Goal: Browse casually

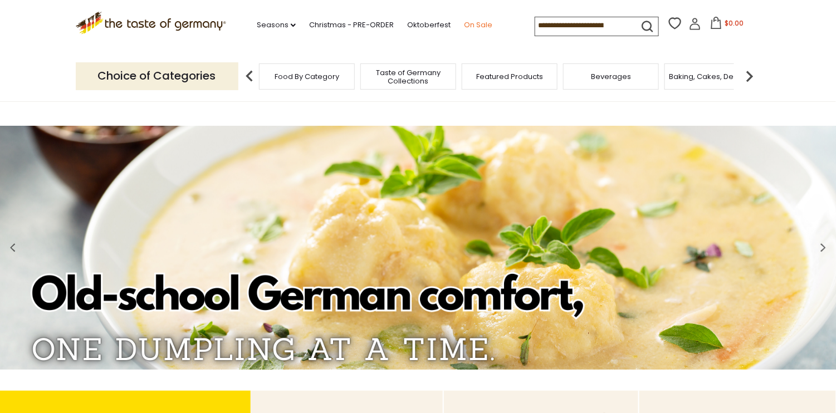
click at [477, 26] on link "On Sale" at bounding box center [478, 25] width 28 height 12
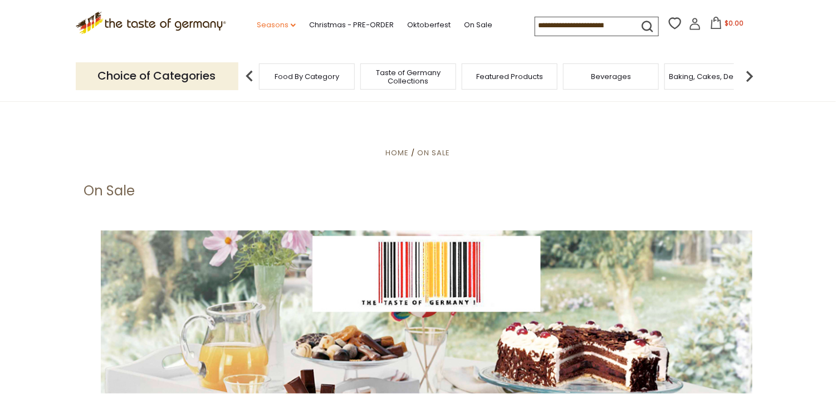
click at [274, 24] on link "Seasons dropdown_arrow" at bounding box center [276, 25] width 39 height 12
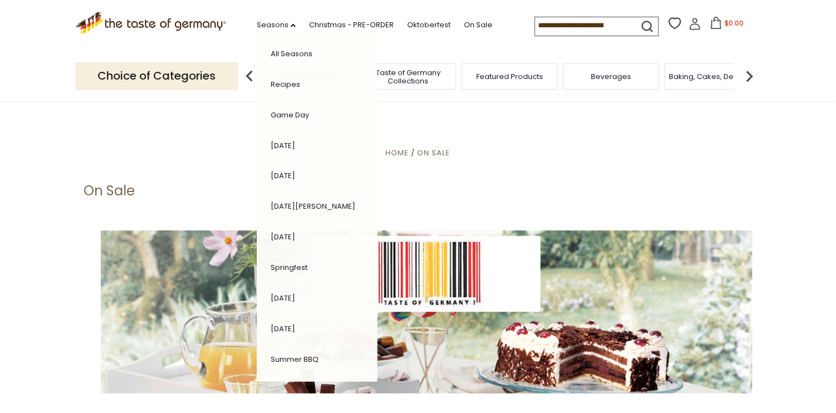
click at [290, 53] on link "All Seasons" at bounding box center [292, 53] width 42 height 11
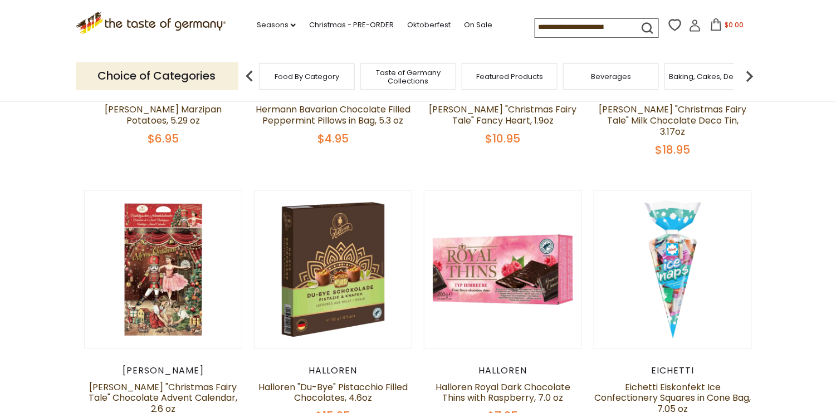
scroll to position [150, 0]
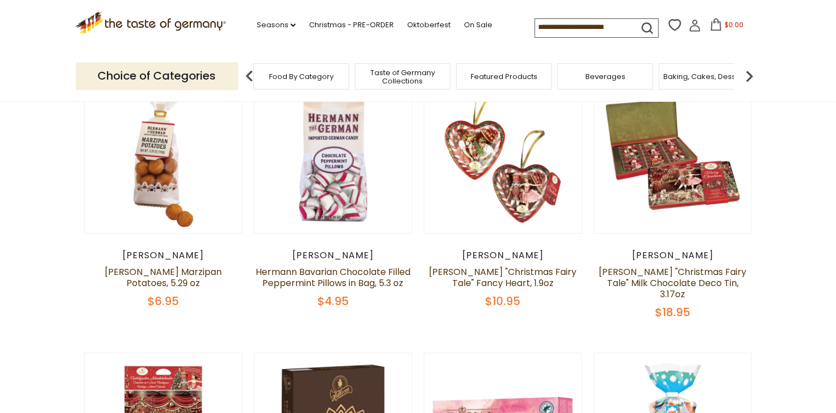
click at [316, 76] on span "Food By Category" at bounding box center [301, 76] width 65 height 8
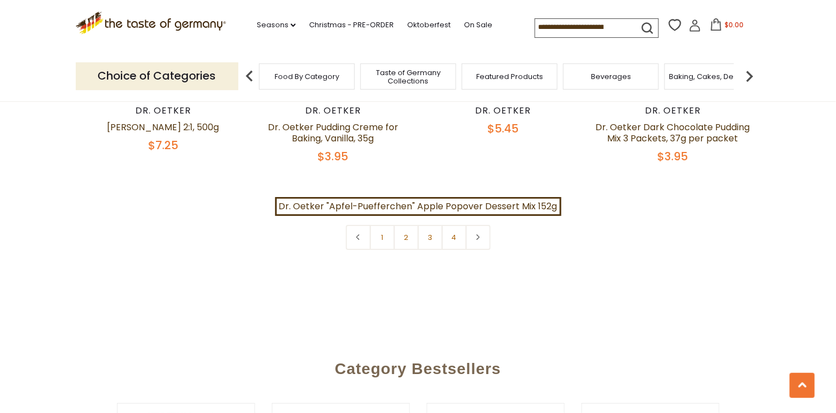
scroll to position [2505, 0]
click at [406, 225] on link "2" at bounding box center [406, 236] width 25 height 25
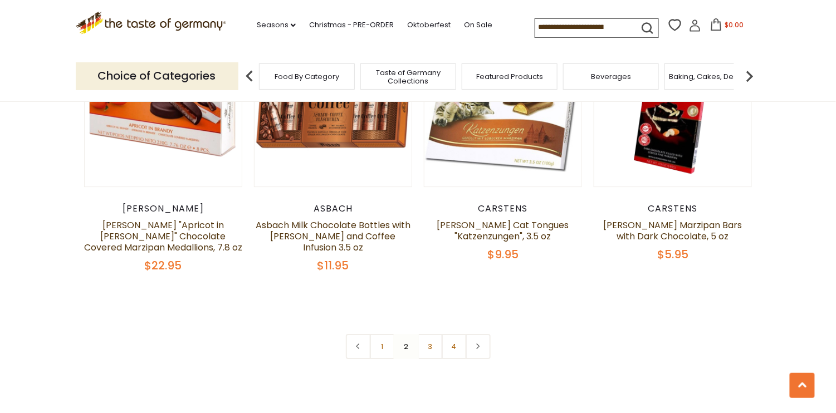
scroll to position [2456, 0]
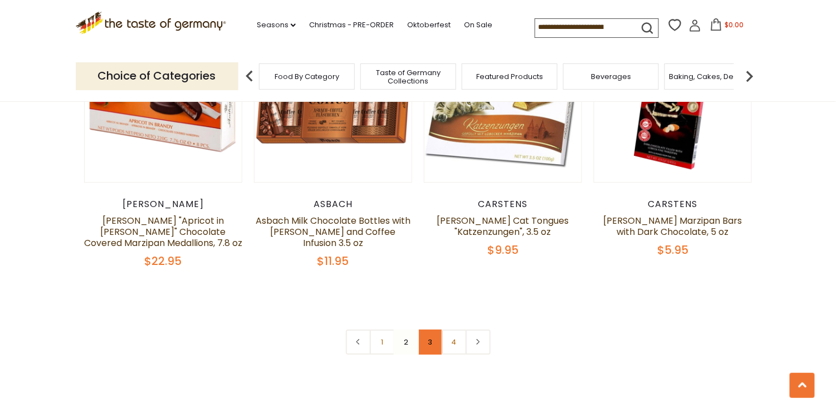
click at [429, 330] on link "3" at bounding box center [430, 342] width 25 height 25
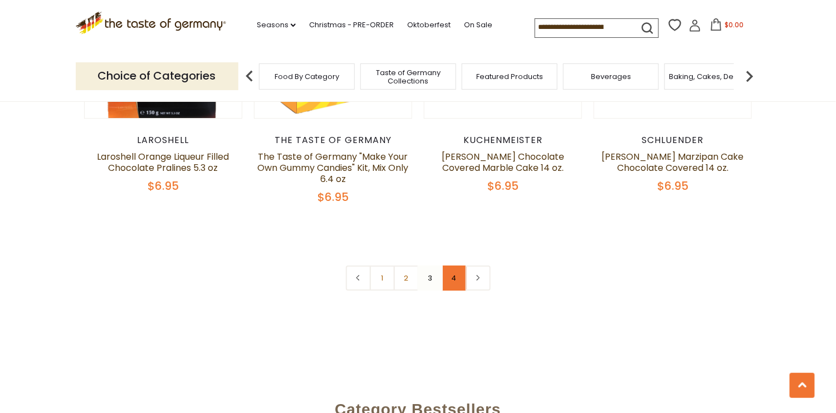
click at [452, 266] on link "4" at bounding box center [453, 278] width 25 height 25
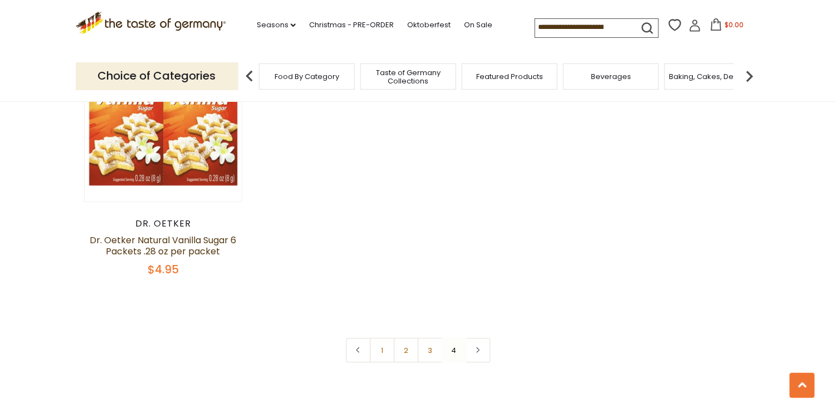
scroll to position [1565, 0]
